Goal: Navigation & Orientation: Find specific page/section

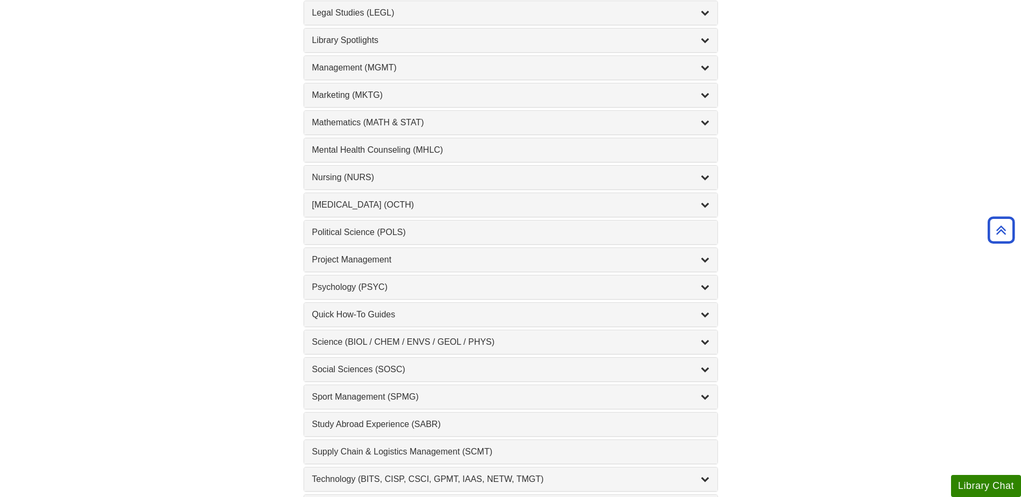
scroll to position [910, 0]
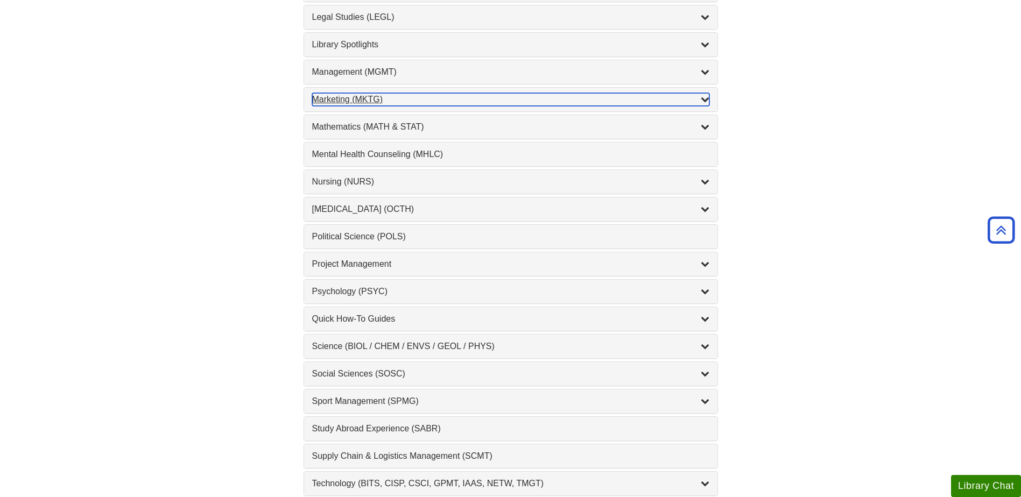
click at [707, 99] on icon "List of Subjects" at bounding box center [705, 99] width 9 height 9
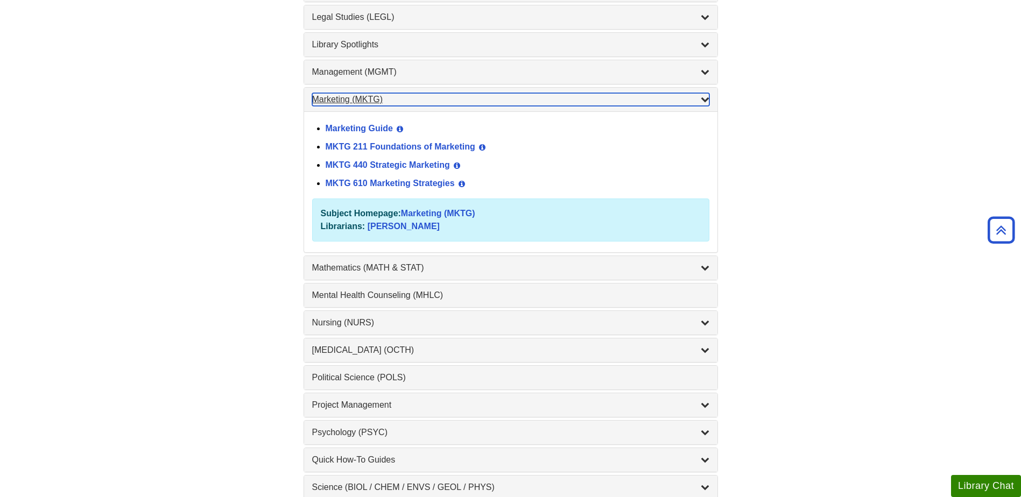
click at [707, 99] on icon "List of Subjects" at bounding box center [705, 99] width 9 height 9
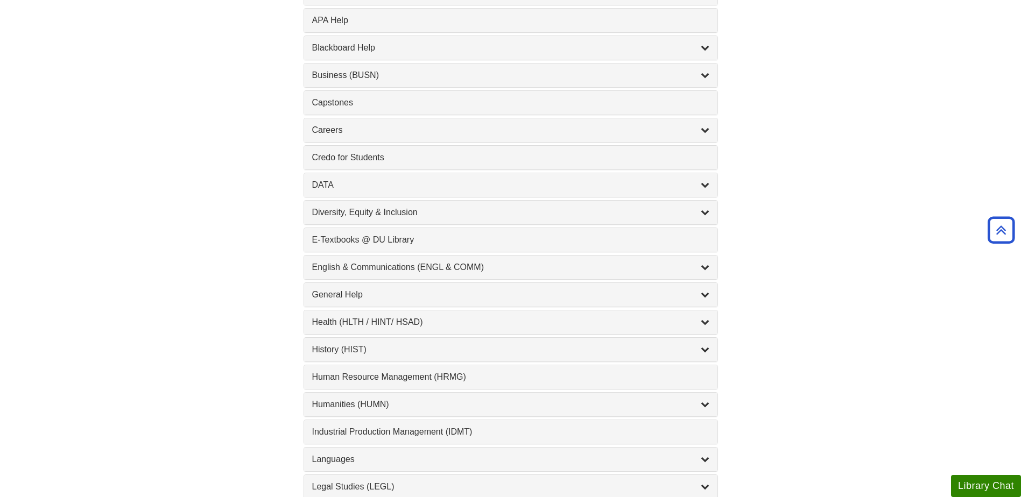
scroll to position [103, 0]
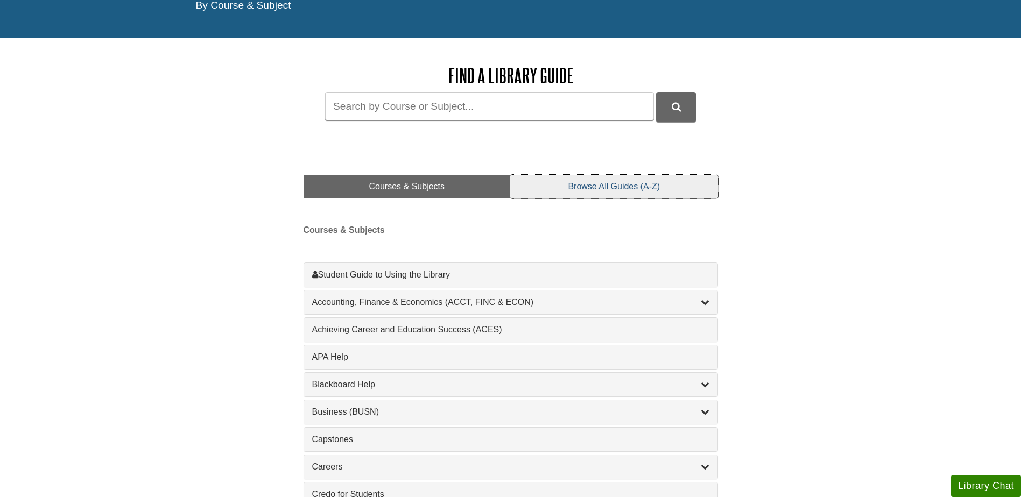
click at [623, 189] on link "Browse All Guides (A-Z)" at bounding box center [613, 187] width 207 height 24
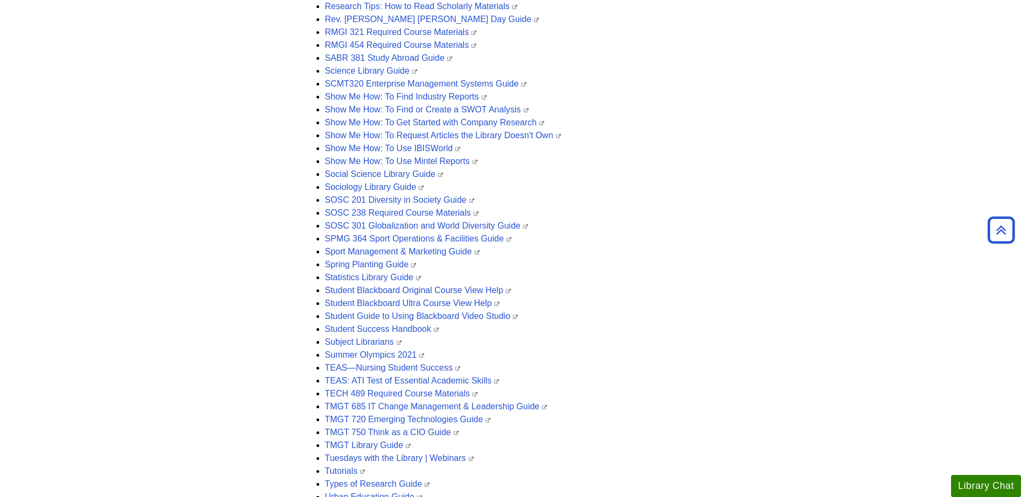
scroll to position [2772, 0]
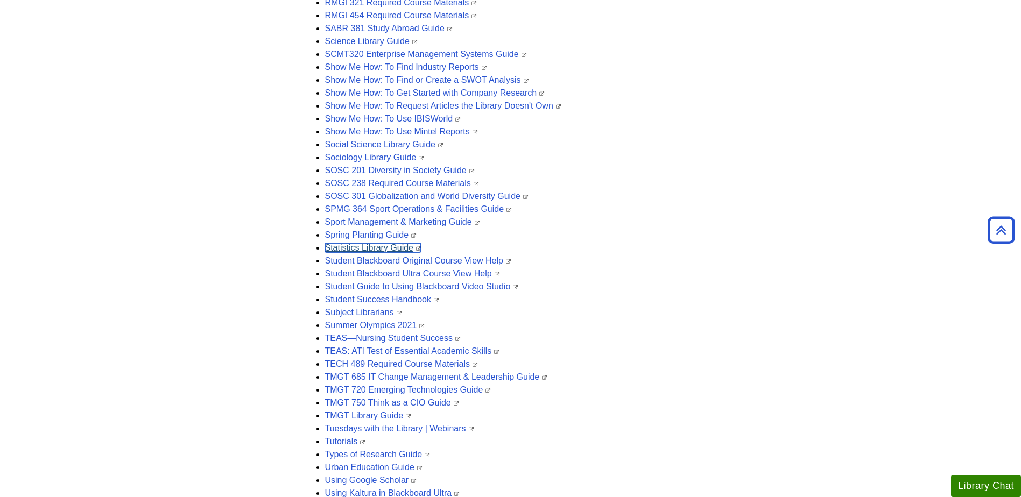
click at [389, 244] on link "Statistics Library Guide" at bounding box center [373, 247] width 96 height 9
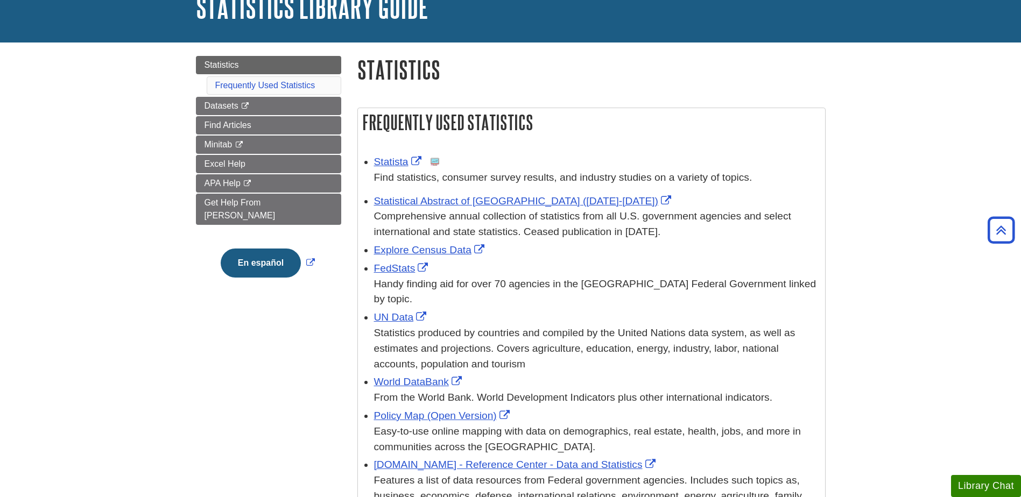
scroll to position [68, 0]
